Goal: Obtain resource: Download file/media

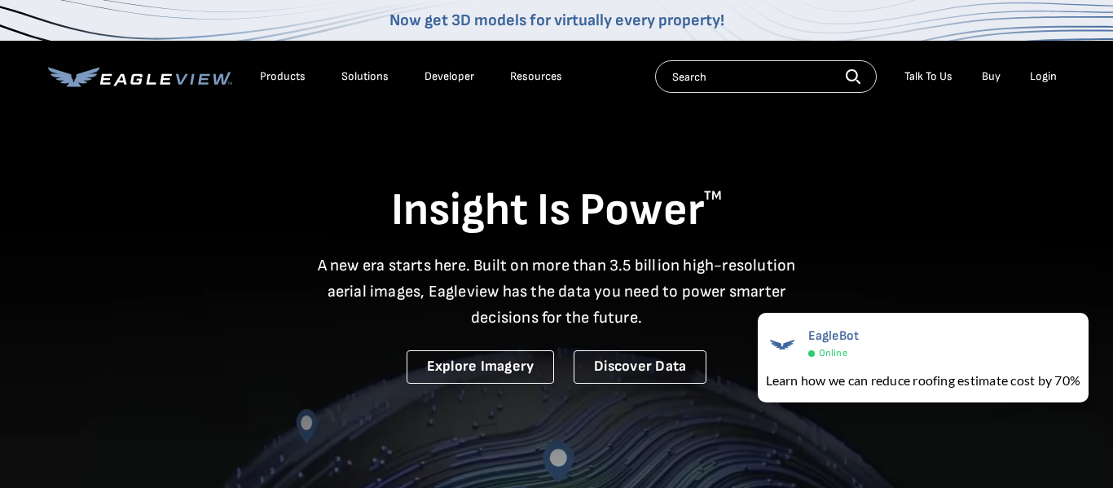
click at [1038, 75] on div "Login" at bounding box center [1043, 76] width 27 height 15
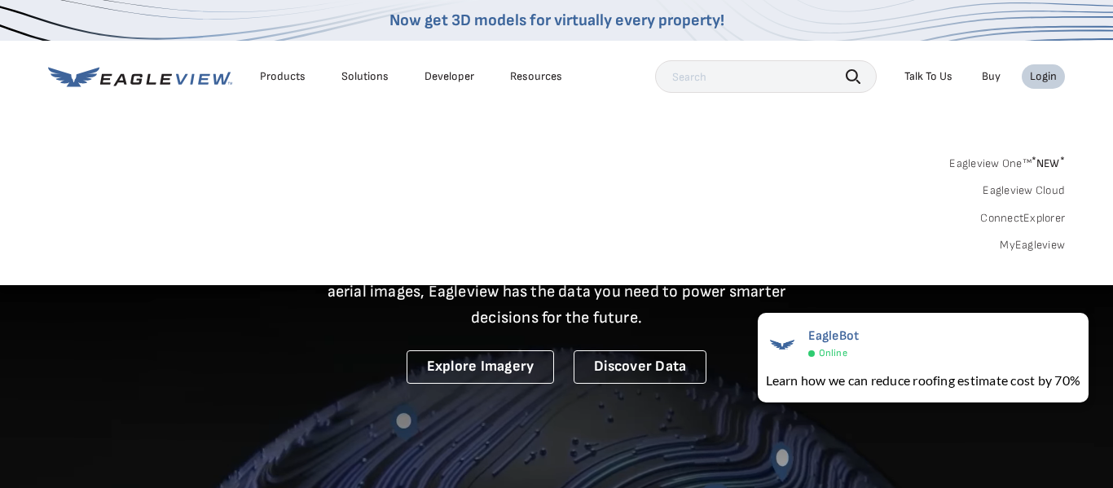
click at [1029, 238] on link "MyEagleview" at bounding box center [1032, 245] width 65 height 15
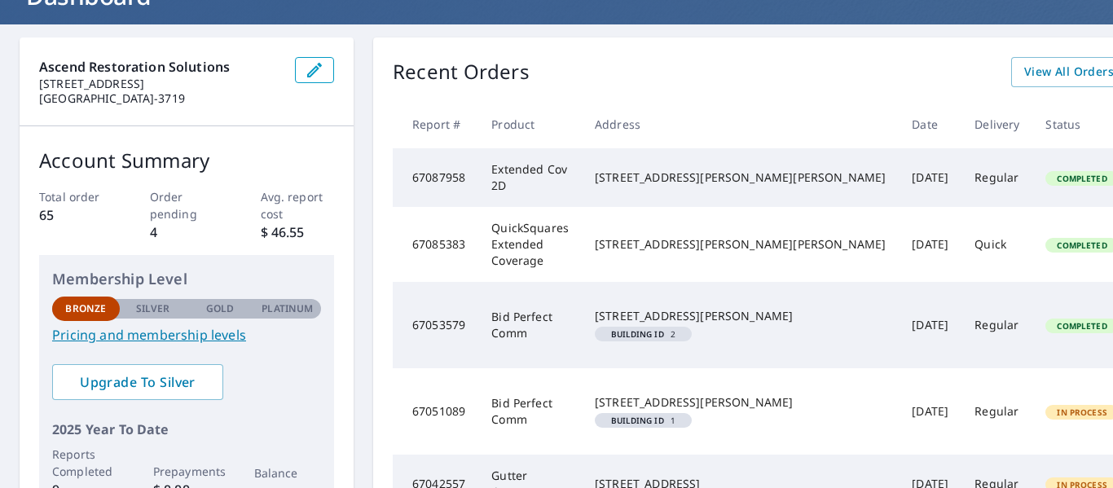
scroll to position [260, 0]
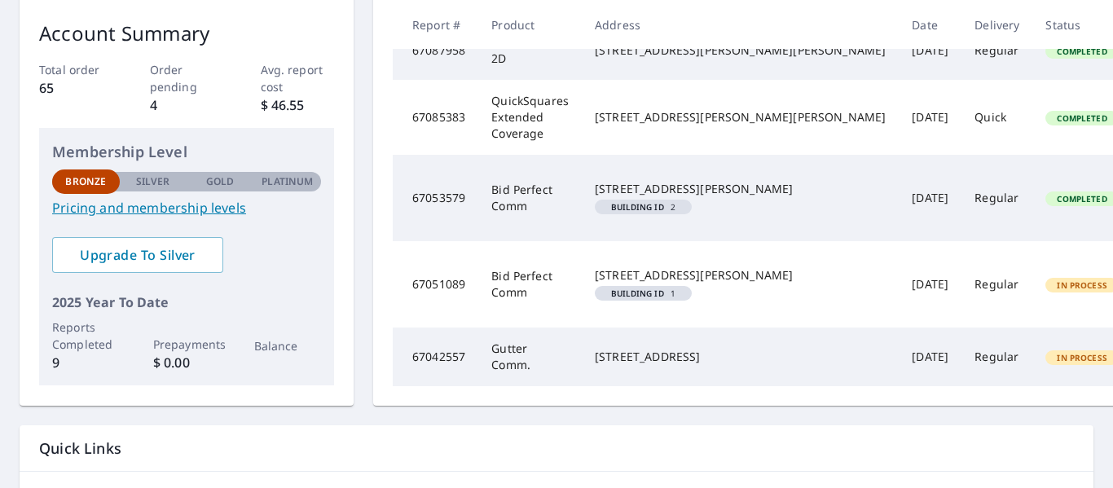
scroll to position [252, 0]
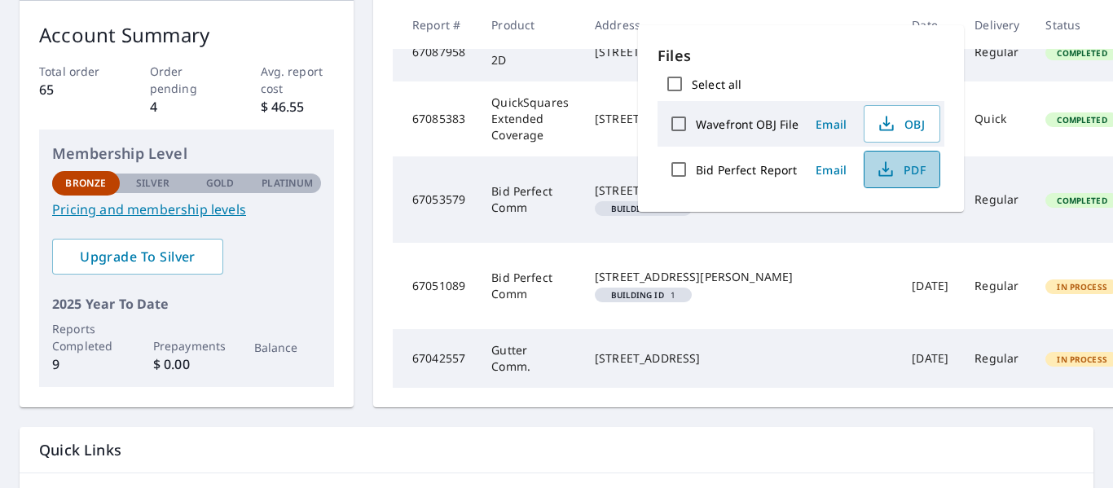
click at [900, 173] on span "PDF" at bounding box center [900, 170] width 52 height 20
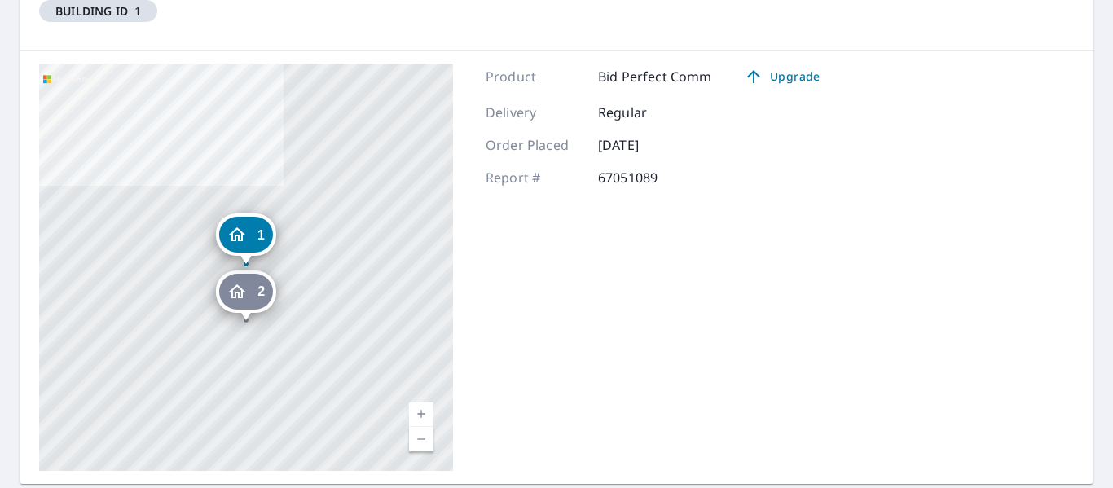
click at [251, 279] on div "2" at bounding box center [246, 292] width 54 height 36
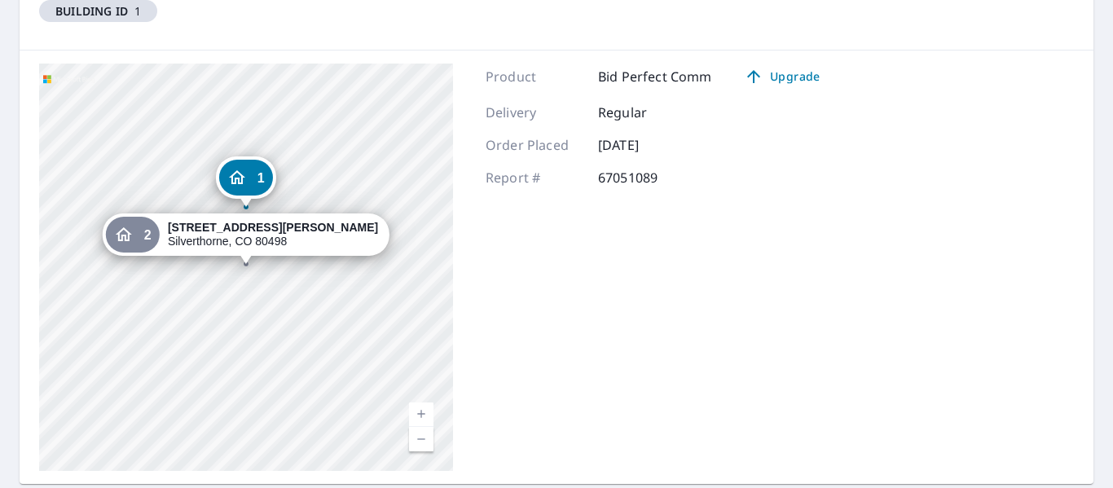
click at [238, 174] on icon "Dropped pin, building 1, Residential property, 2425 Ryan Gulch Ct Silverthorne,…" at bounding box center [237, 178] width 20 height 20
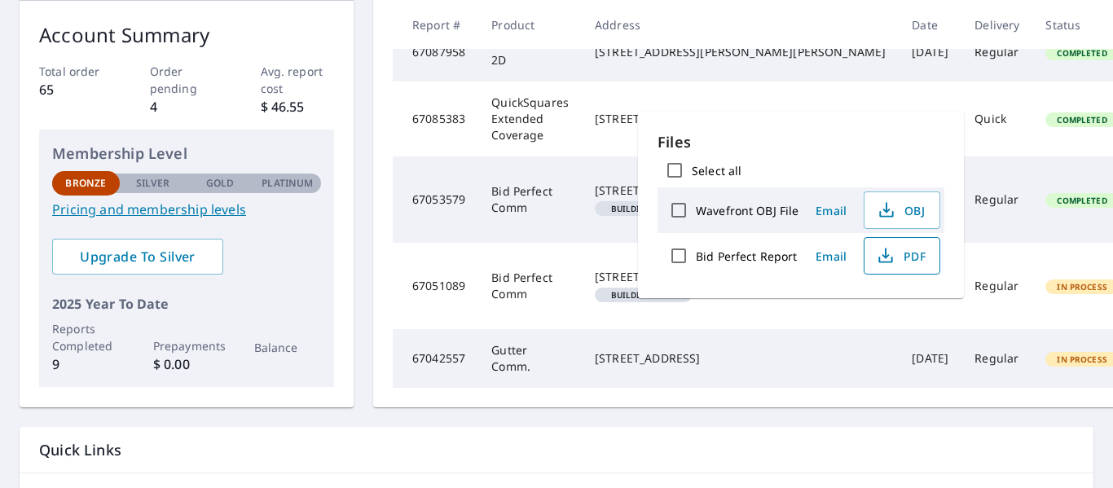
click at [899, 253] on span "PDF" at bounding box center [900, 256] width 52 height 20
drag, startPoint x: 334, startPoint y: 291, endPoint x: 404, endPoint y: 386, distance: 118.3
click at [334, 290] on div "Account Summary Total order 65 Order pending 4 Avg. report cost $ 46.55 Members…" at bounding box center [187, 204] width 334 height 406
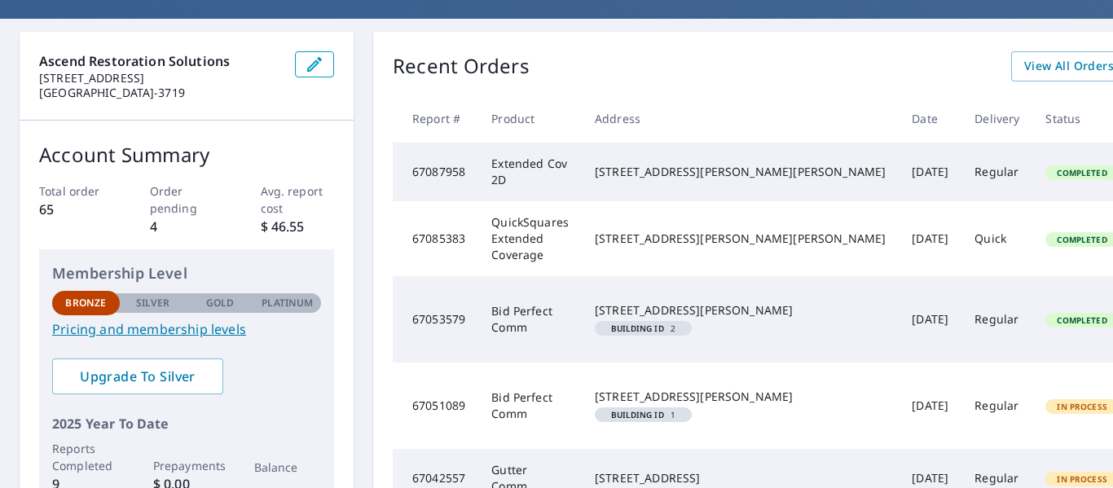
scroll to position [124, 0]
